Goal: Use online tool/utility: Utilize a website feature to perform a specific function

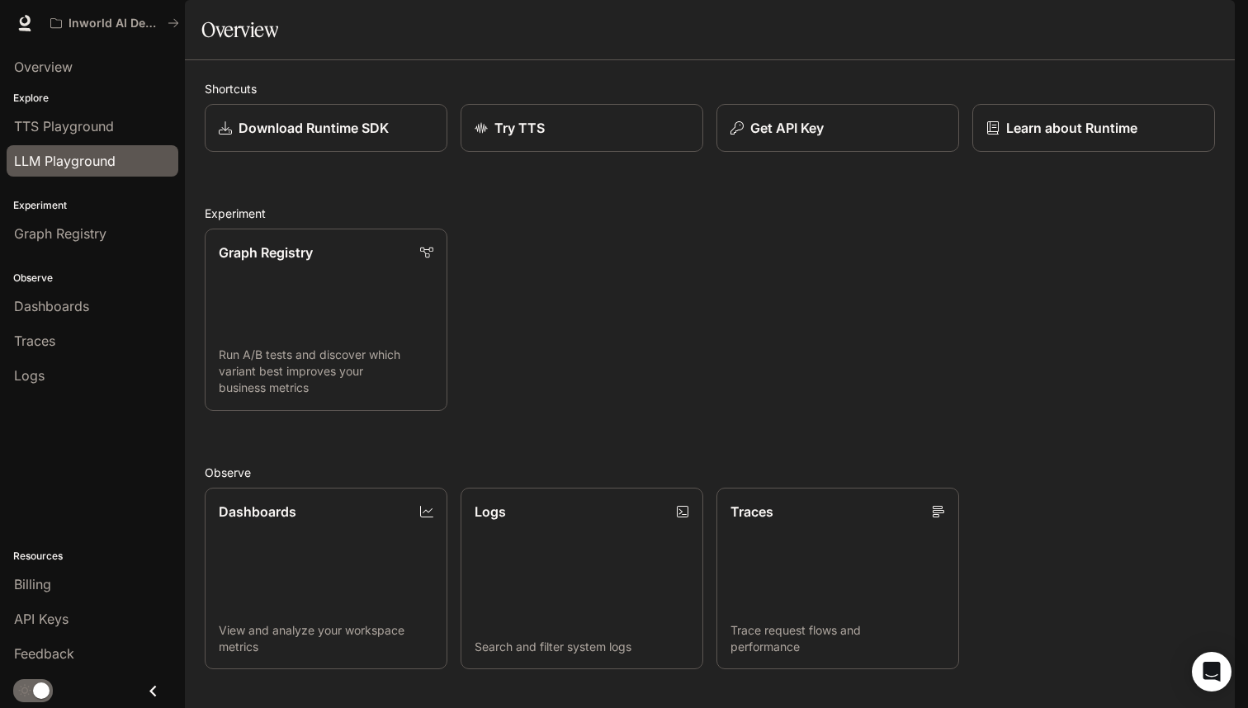
click at [89, 170] on span "LLM Playground" at bounding box center [65, 161] width 102 height 20
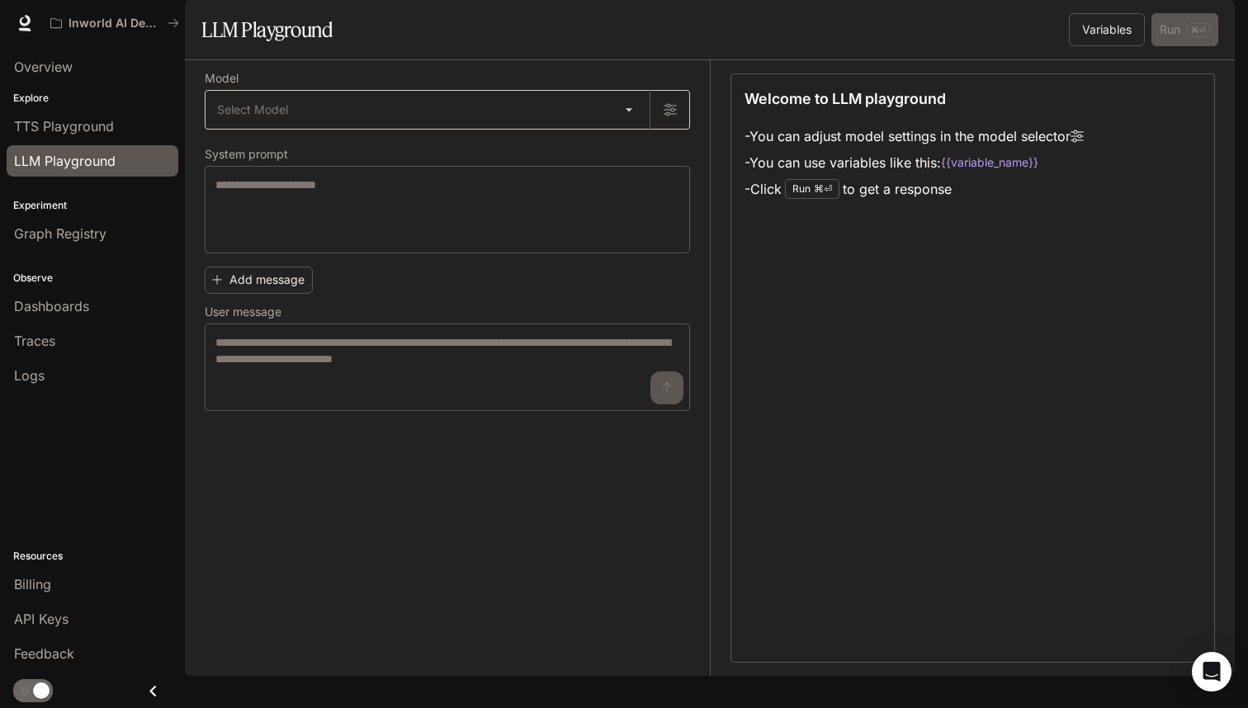
click at [432, 154] on body "Skip to main content Inworld AI Demos Runtime Runtime Documentation Documentati…" at bounding box center [624, 354] width 1248 height 708
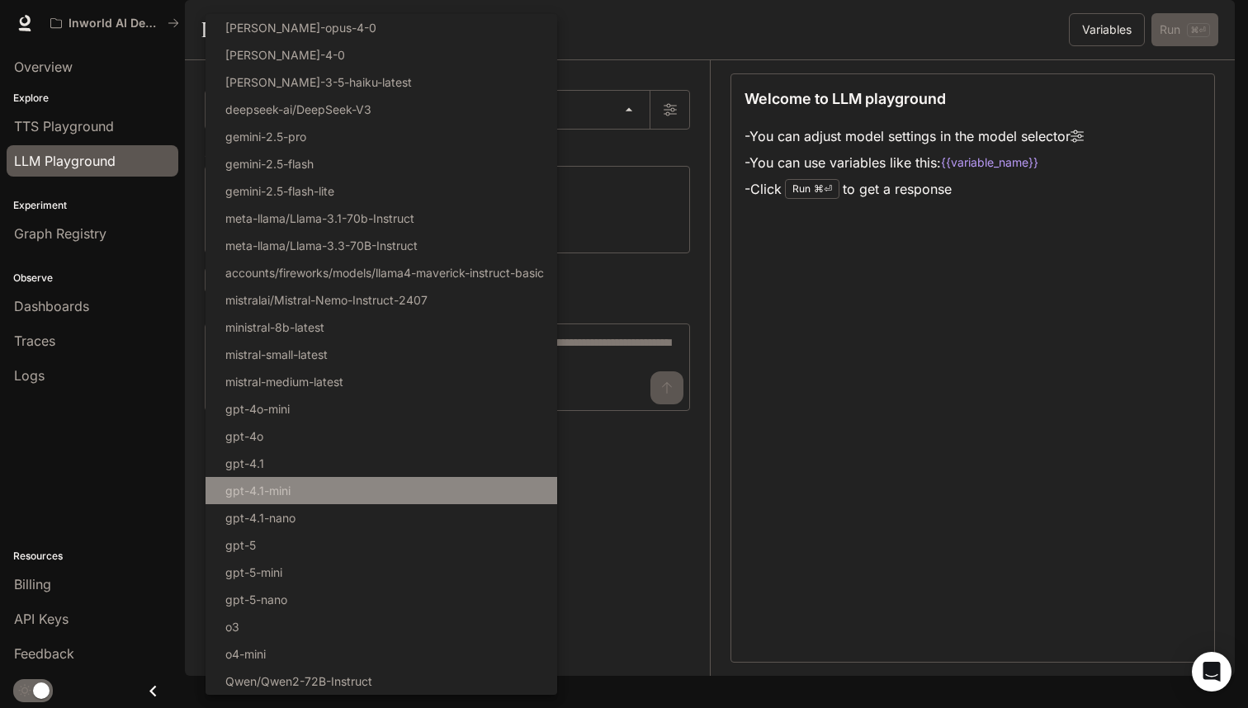
click at [338, 495] on li "gpt-4.1-mini" at bounding box center [382, 490] width 352 height 27
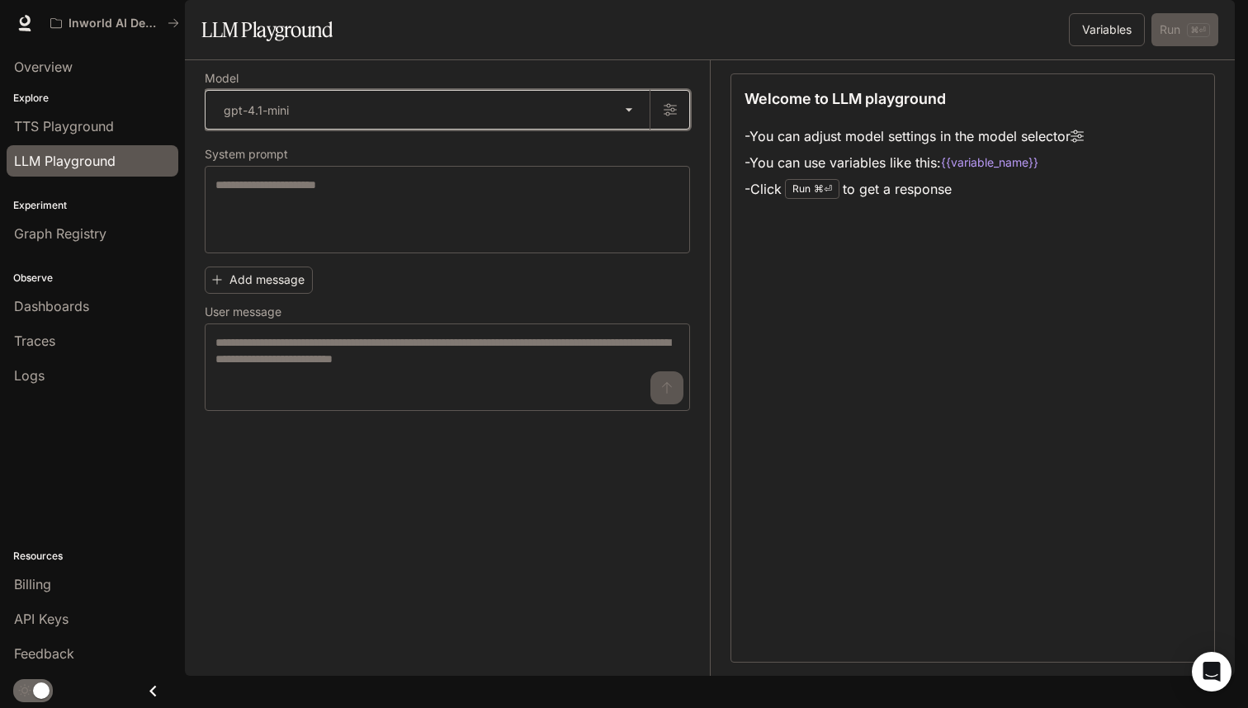
type input "**********"
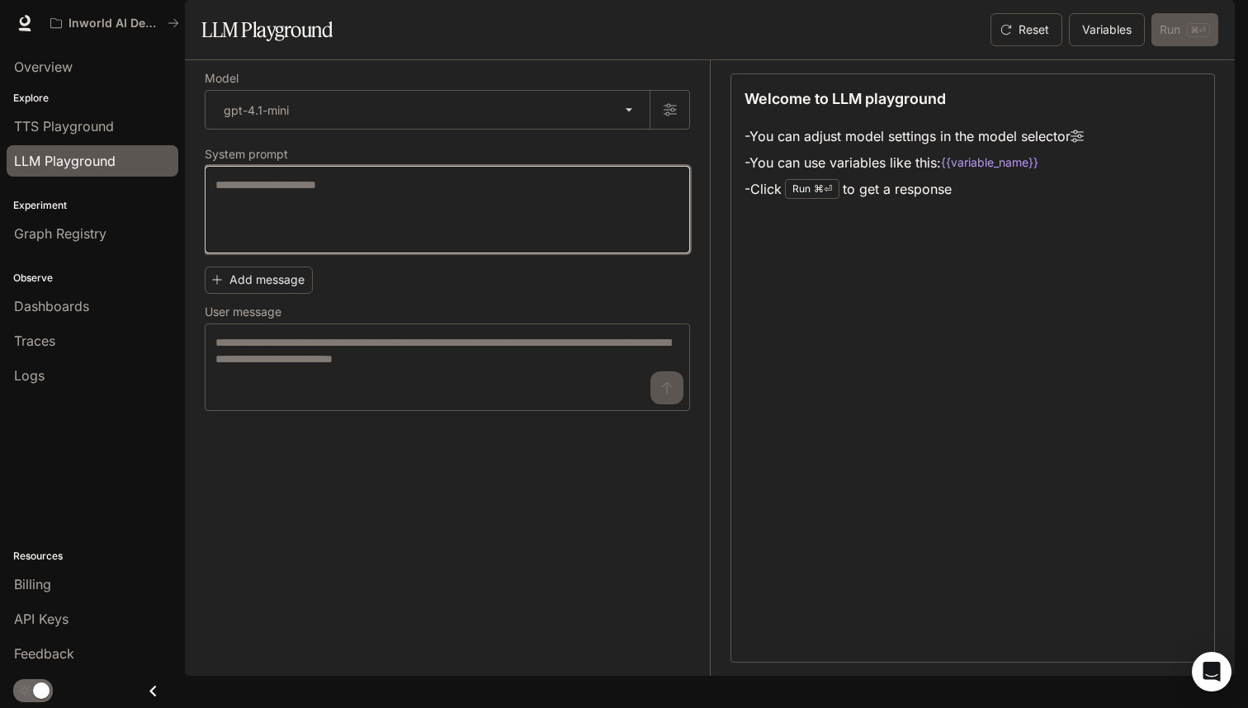
click at [357, 243] on textarea at bounding box center [447, 210] width 464 height 66
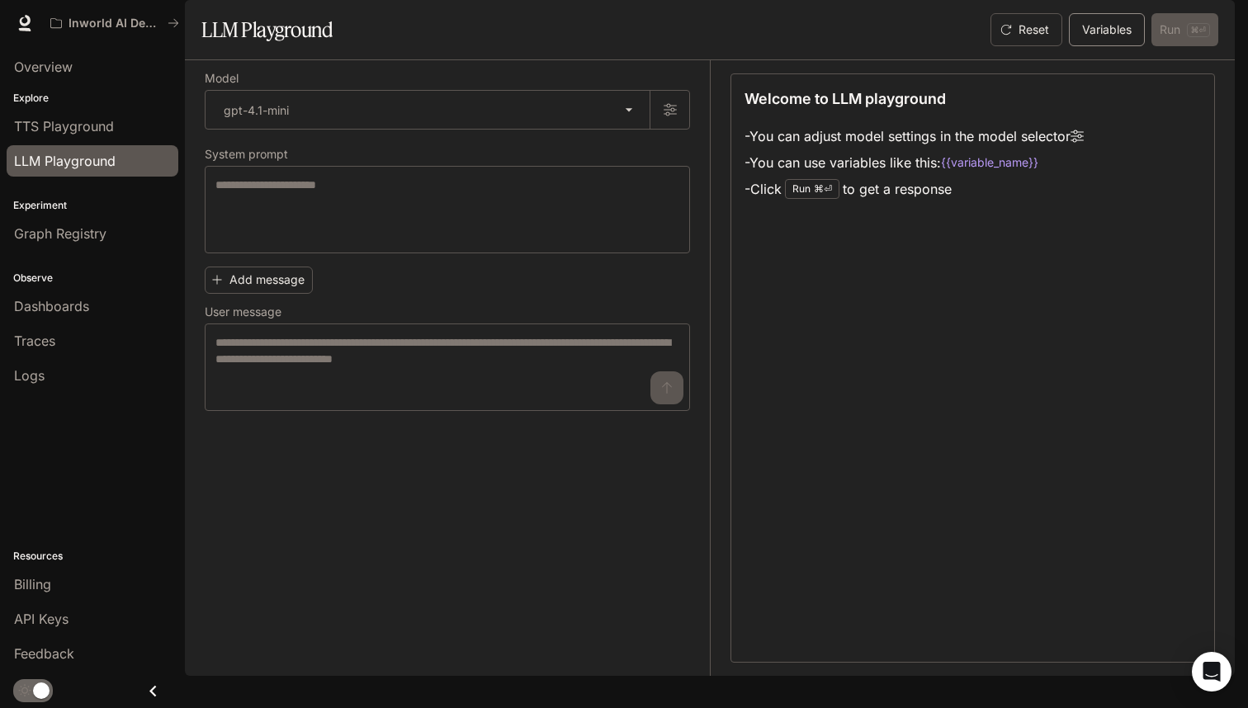
click at [1103, 46] on button "Variables" at bounding box center [1107, 29] width 76 height 33
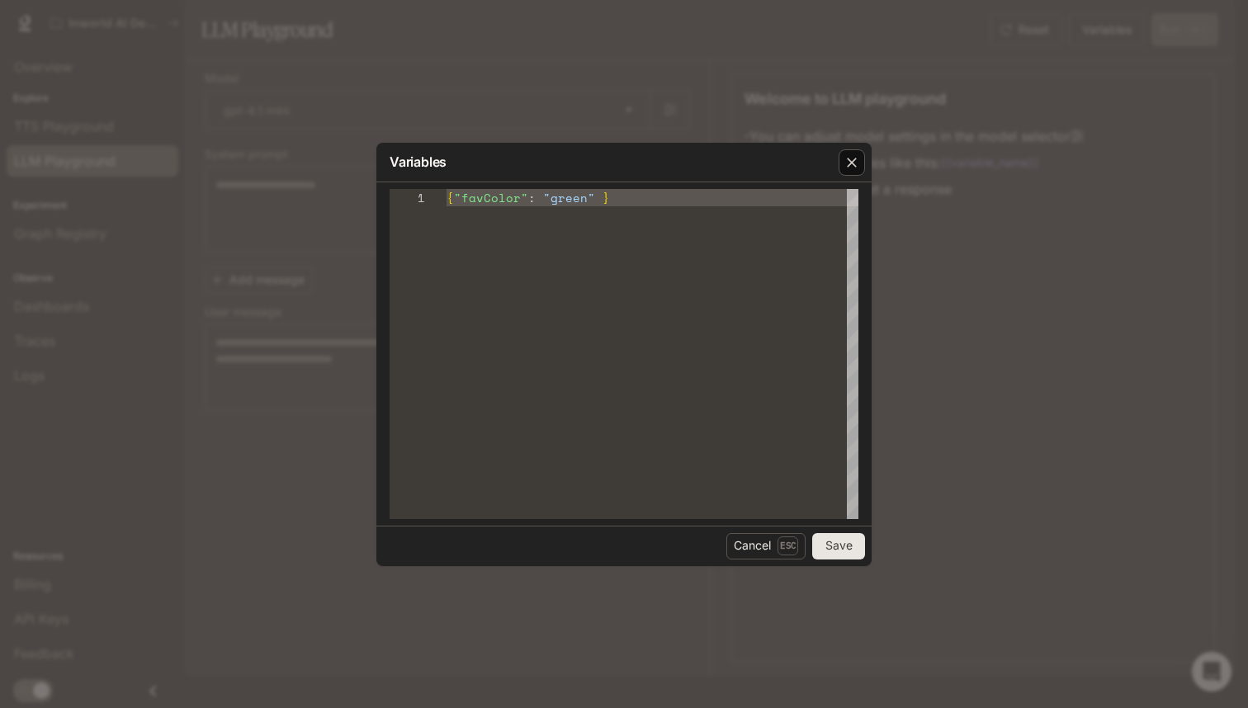
click at [858, 162] on icon "button" at bounding box center [852, 162] width 17 height 17
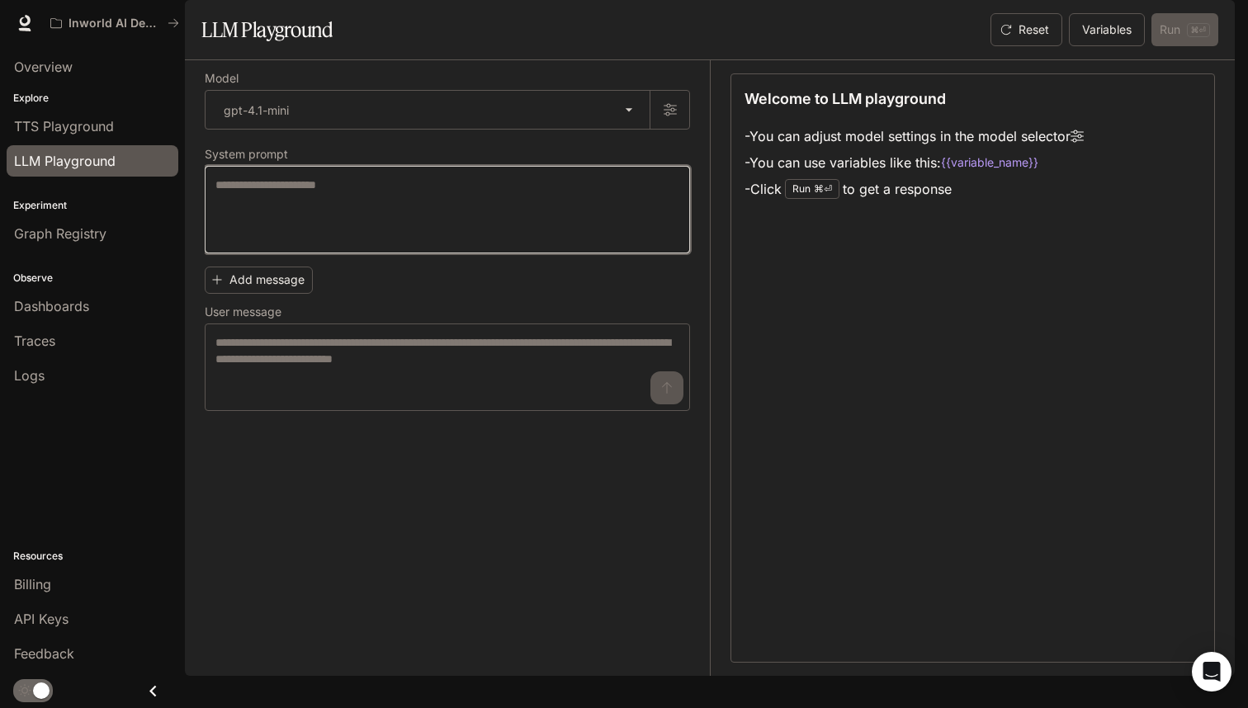
click at [611, 243] on textarea at bounding box center [447, 210] width 464 height 66
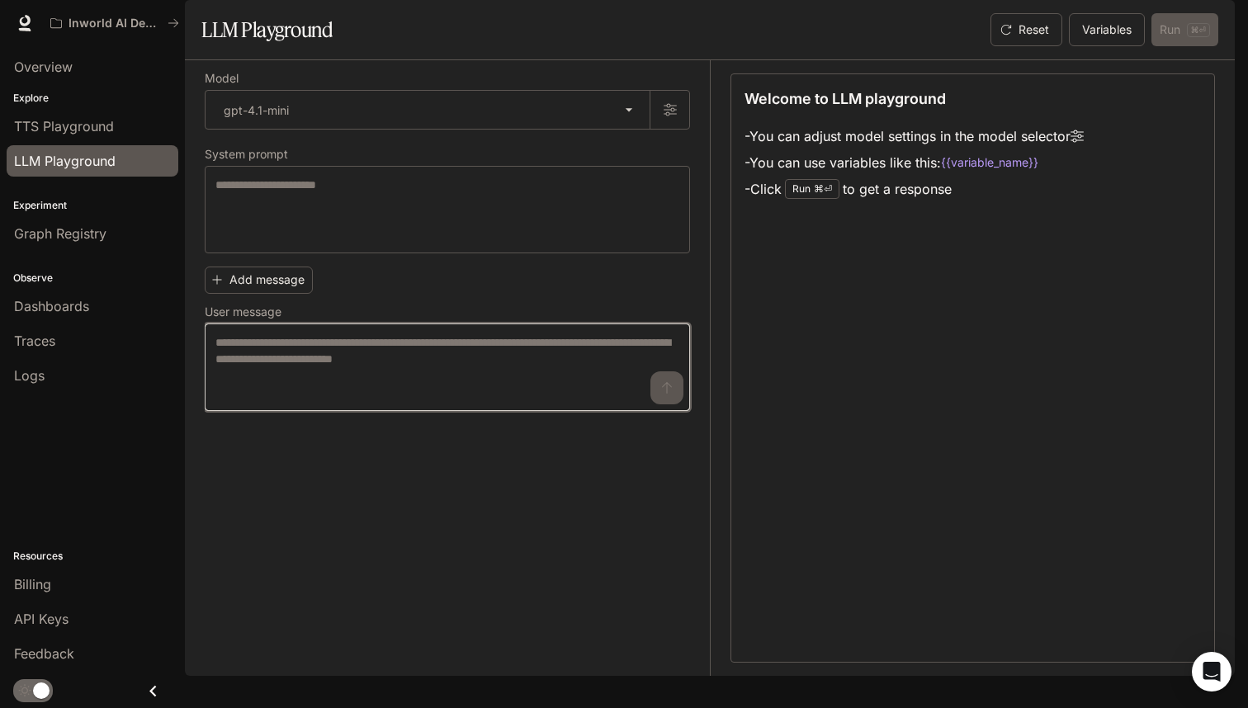
drag, startPoint x: 565, startPoint y: 423, endPoint x: 336, endPoint y: 414, distance: 228.8
click at [336, 400] on textarea at bounding box center [447, 367] width 464 height 66
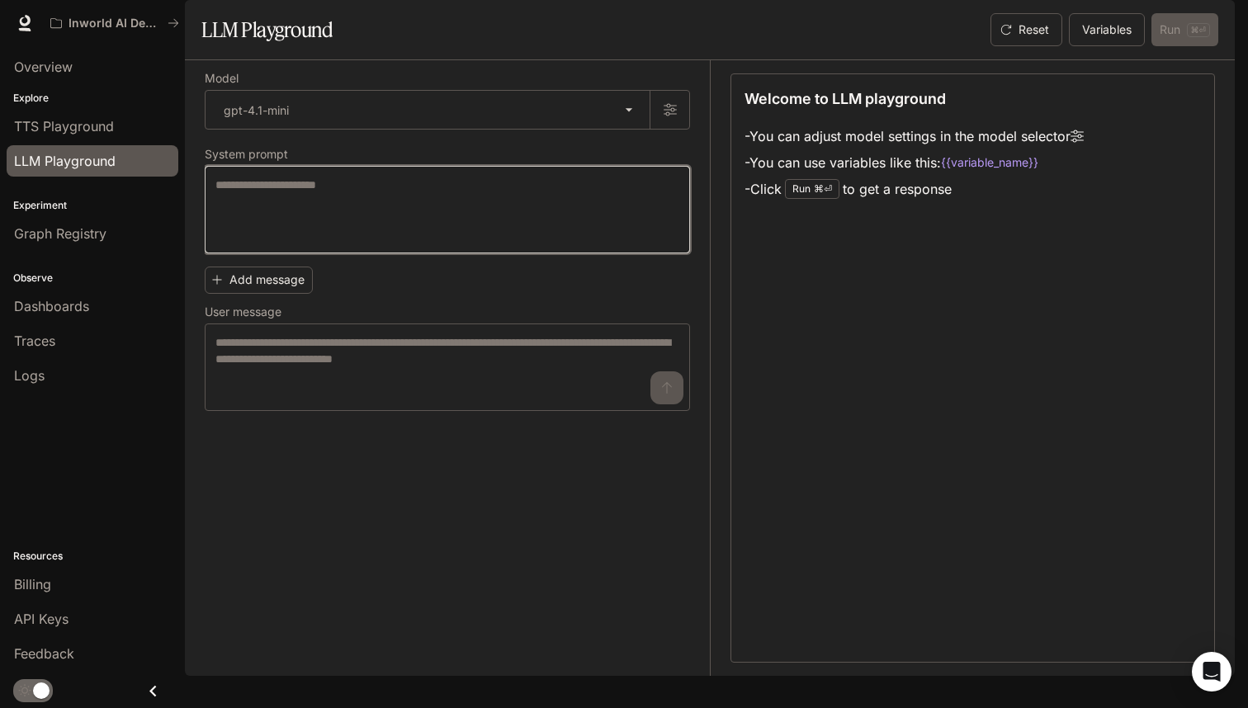
click at [352, 241] on textarea at bounding box center [447, 210] width 464 height 66
